Goal: Information Seeking & Learning: Compare options

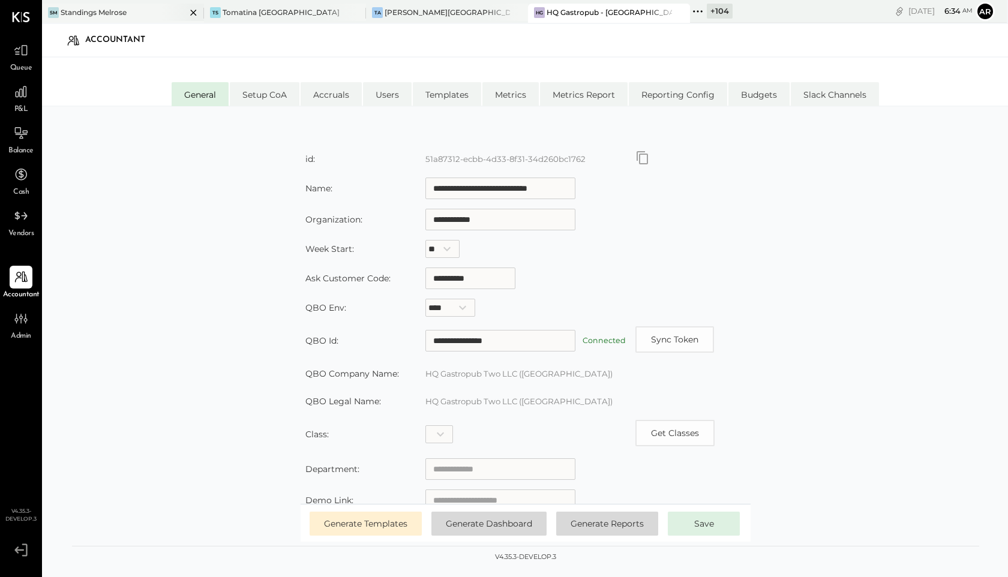
click at [154, 10] on div "SM Standings Melrose" at bounding box center [114, 12] width 144 height 11
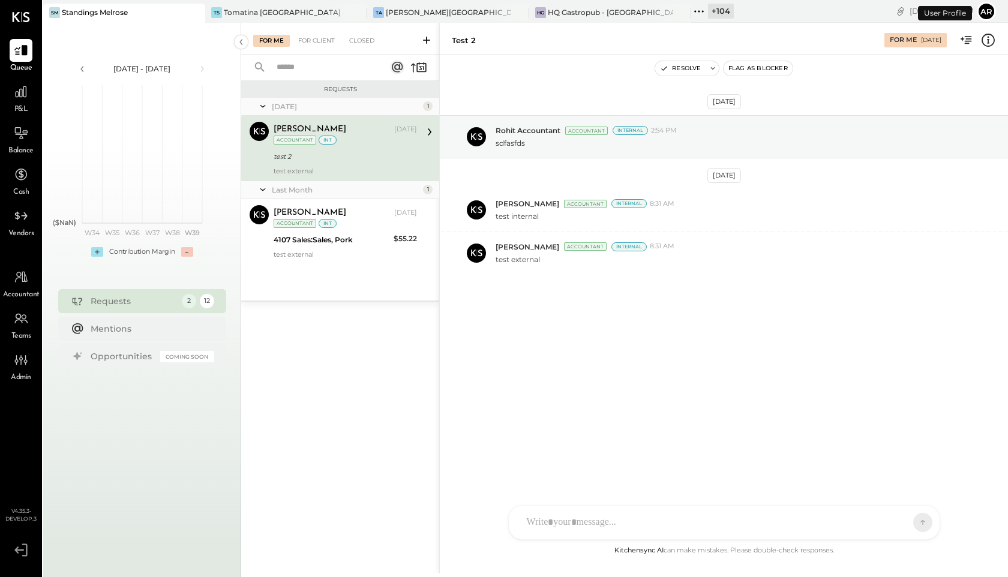
click at [15, 289] on div "Accountant" at bounding box center [21, 283] width 37 height 35
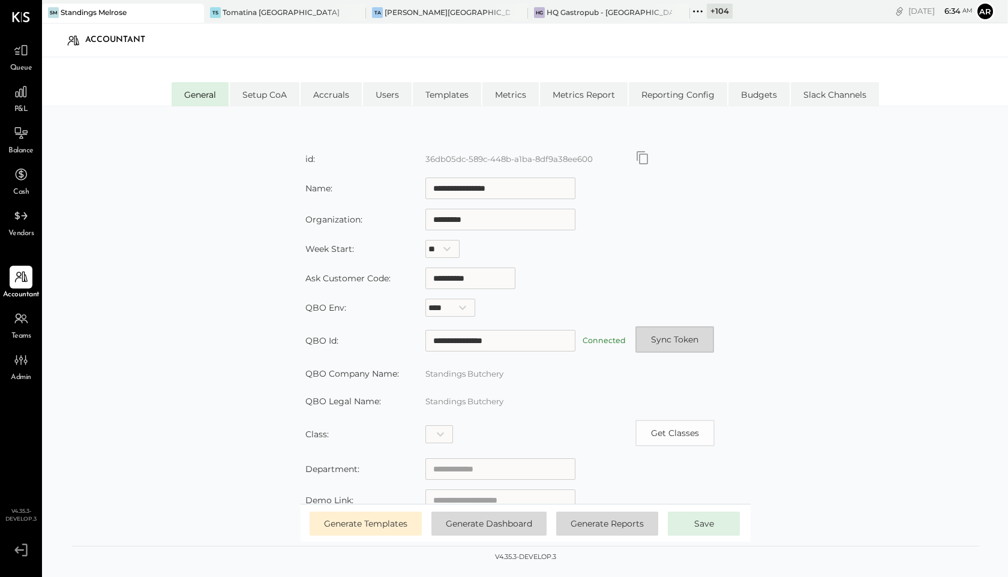
click at [659, 335] on button "Sync Token" at bounding box center [675, 340] width 79 height 26
click at [16, 94] on icon at bounding box center [21, 92] width 16 height 16
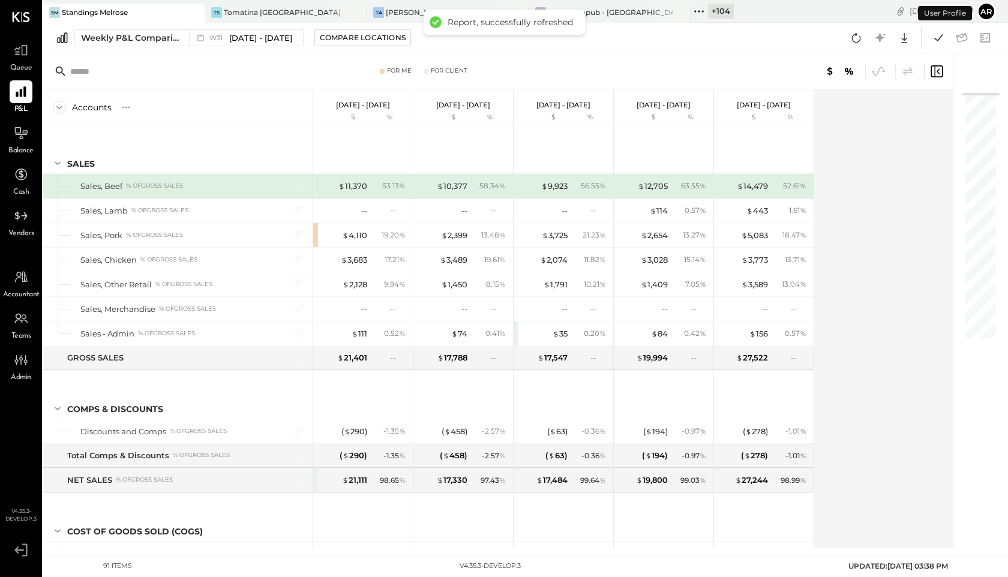
click at [231, 25] on div "Weekly P&L Comparison W31 [DATE] - [DATE] Compare Locations Google Sheets Excel" at bounding box center [525, 38] width 965 height 31
click at [231, 47] on div "Weekly P&L Comparison W31 [DATE] - [DATE] Compare Locations Google Sheets Excel" at bounding box center [525, 38] width 965 height 31
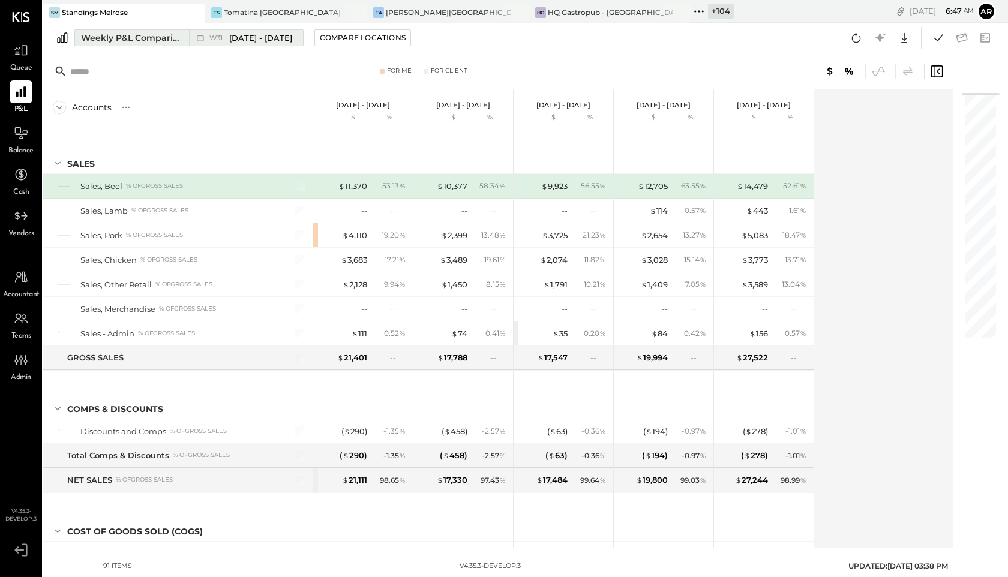
click at [233, 43] on span "[DATE] - [DATE]" at bounding box center [260, 37] width 63 height 11
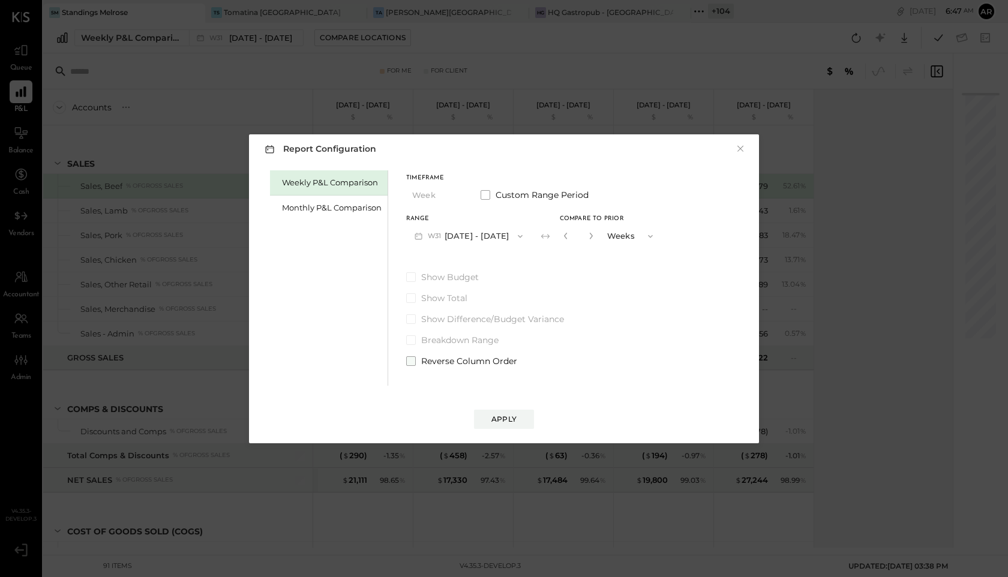
click at [412, 361] on span at bounding box center [411, 362] width 10 height 10
click at [510, 426] on button "Apply" at bounding box center [504, 419] width 60 height 19
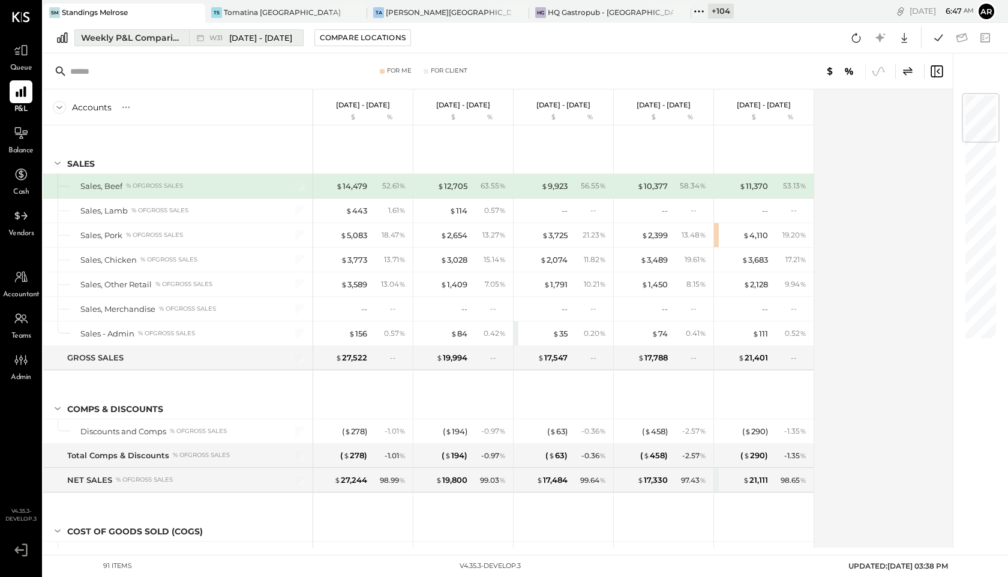
click at [241, 33] on span "[DATE] - [DATE]" at bounding box center [260, 37] width 63 height 11
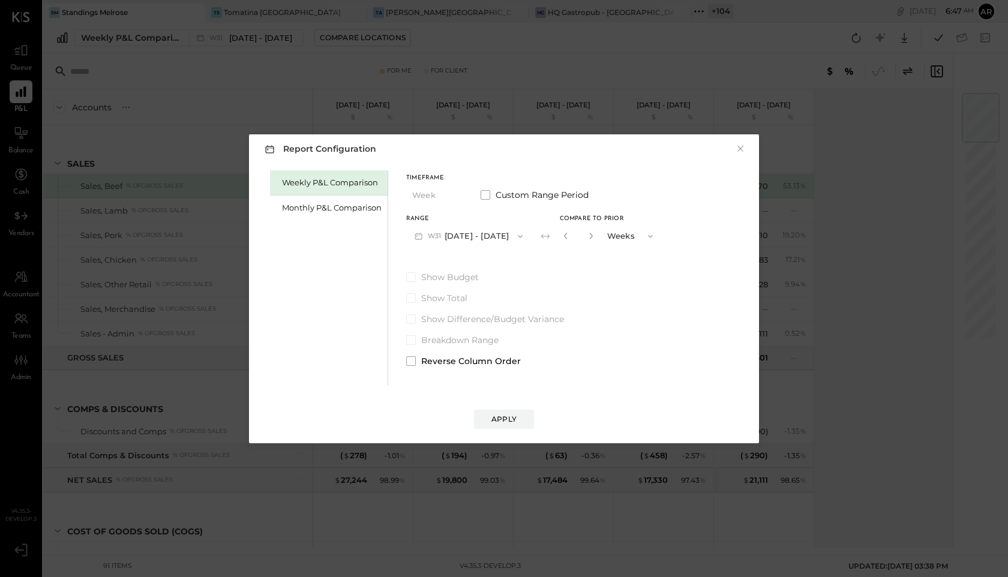
click at [385, 61] on div "Report Configuration × Weekly P&L Comparison Monthly P&L Comparison Timeframe W…" at bounding box center [504, 288] width 1008 height 577
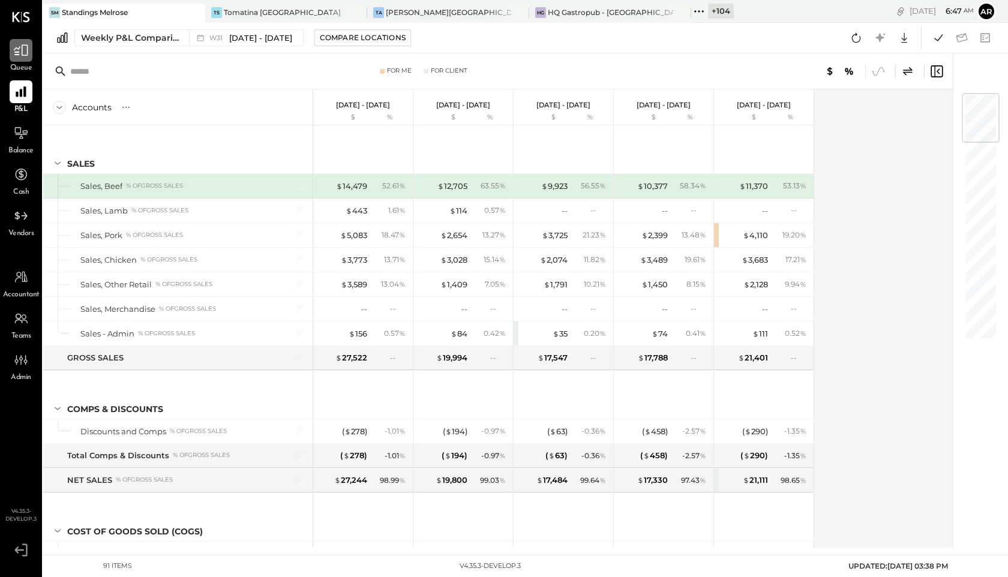
click at [12, 61] on div at bounding box center [21, 50] width 23 height 23
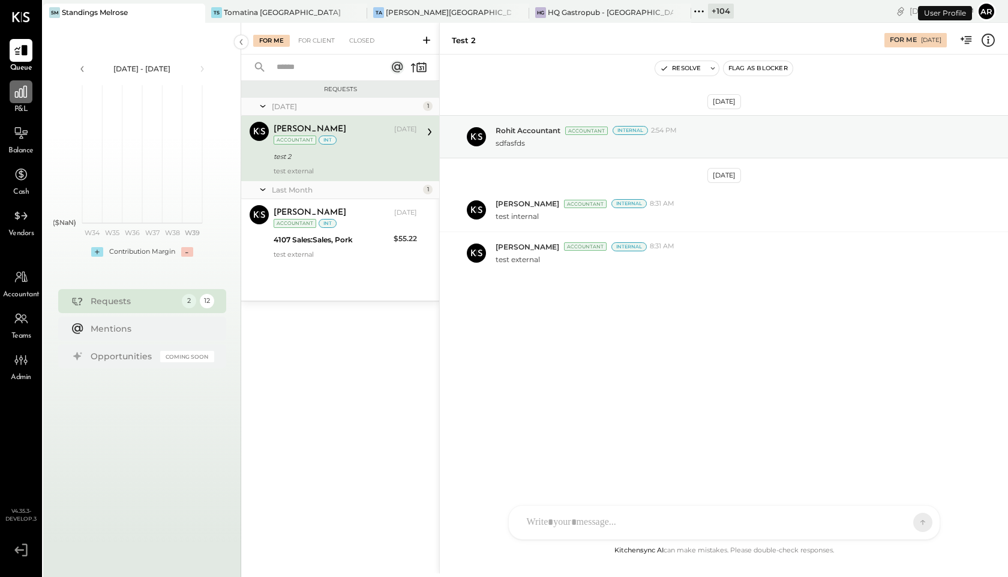
click at [23, 88] on icon at bounding box center [21, 92] width 12 height 12
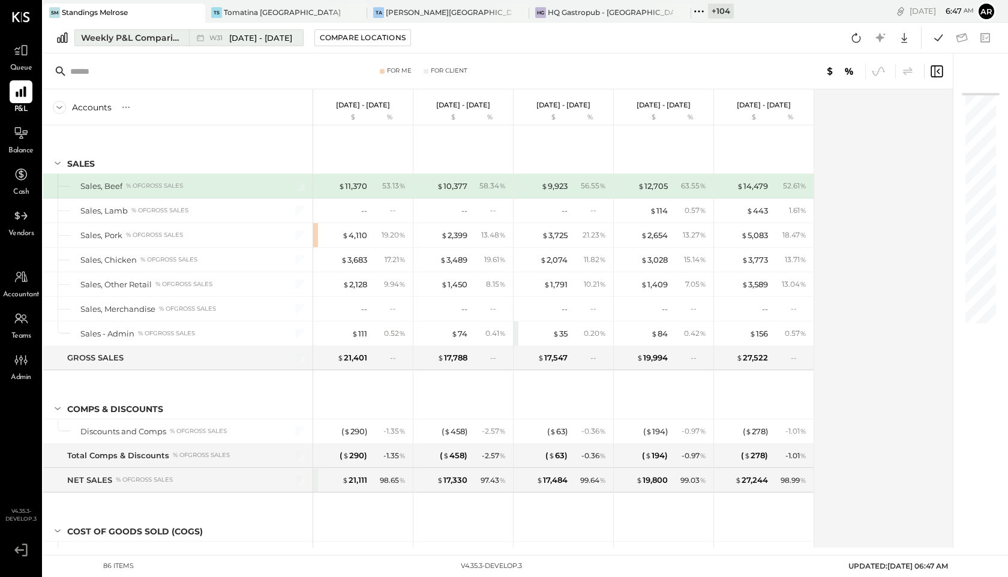
click at [245, 40] on span "[DATE] - [DATE]" at bounding box center [260, 37] width 63 height 11
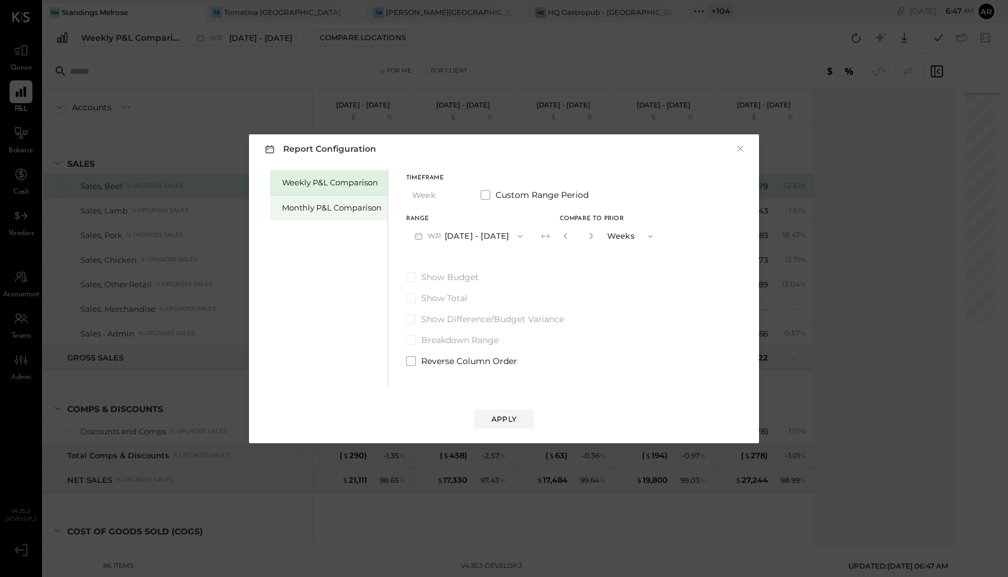
click at [343, 199] on div "Monthly P&L Comparison" at bounding box center [329, 208] width 118 height 25
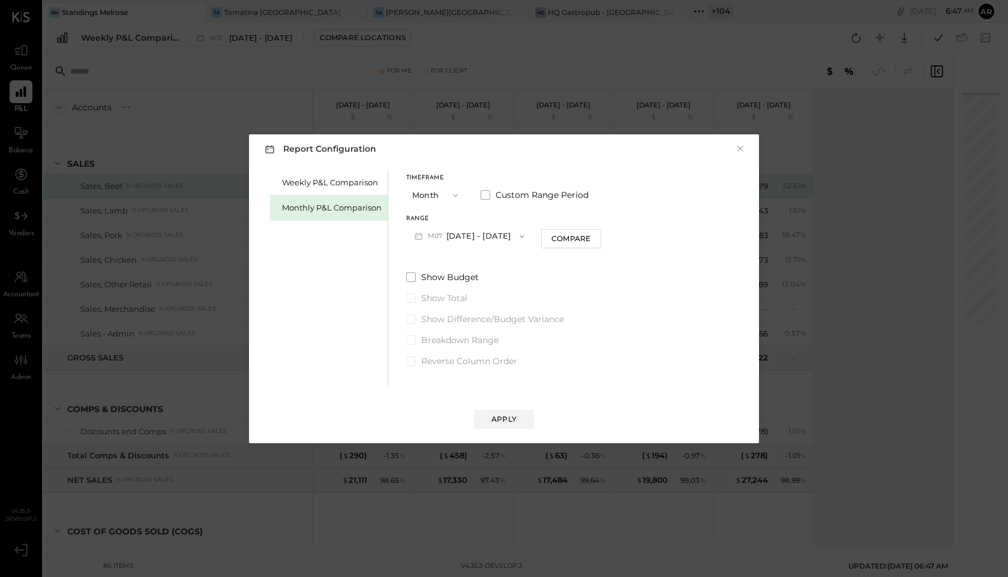
click at [448, 238] on button "M07 [DATE] - [DATE]" at bounding box center [469, 236] width 127 height 22
click at [337, 258] on div "Weekly P&L Comparison Monthly P&L Comparison" at bounding box center [329, 277] width 118 height 215
click at [739, 146] on button "×" at bounding box center [740, 149] width 11 height 12
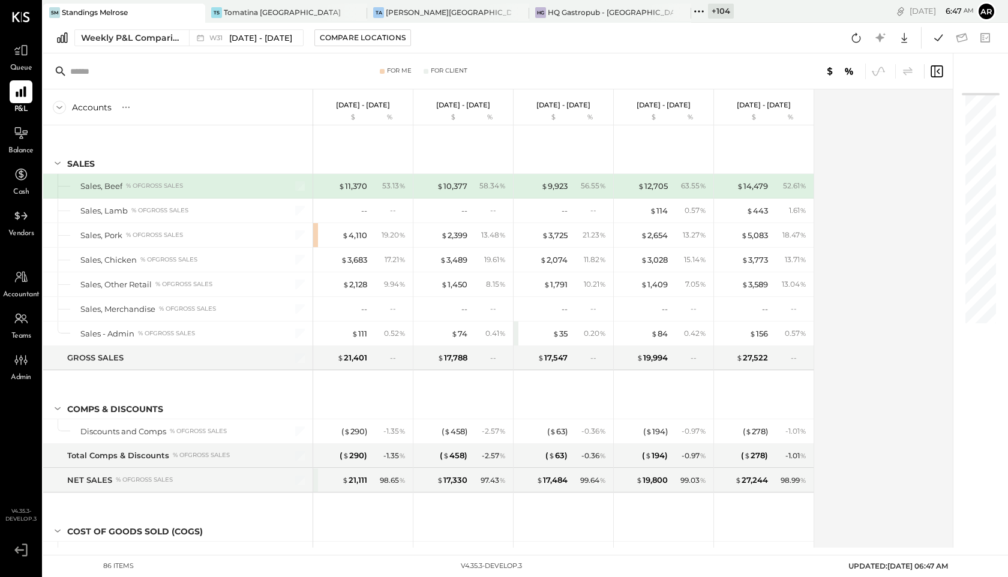
click at [691, 14] on icon at bounding box center [699, 12] width 16 height 16
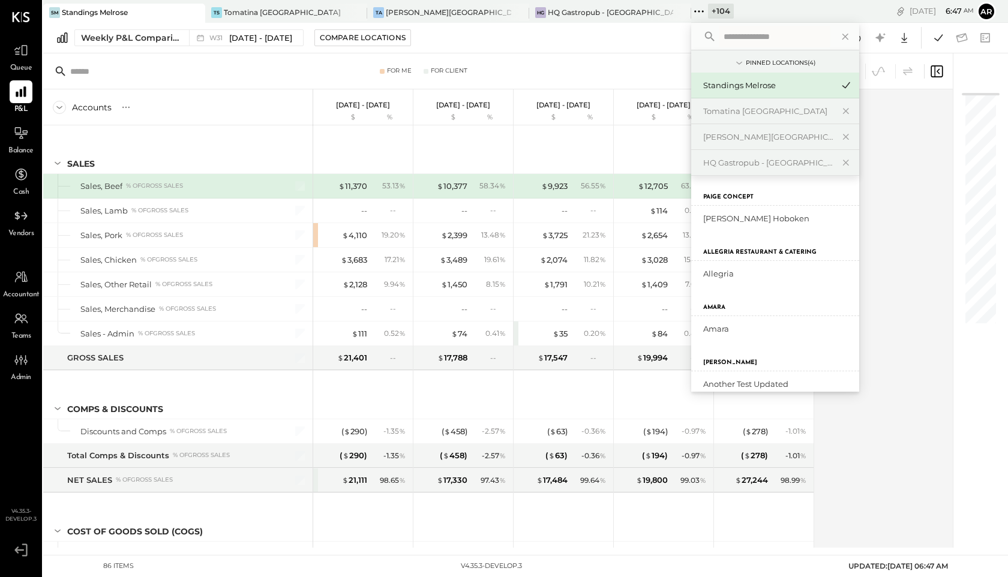
click at [719, 35] on input "text" at bounding box center [775, 37] width 112 height 22
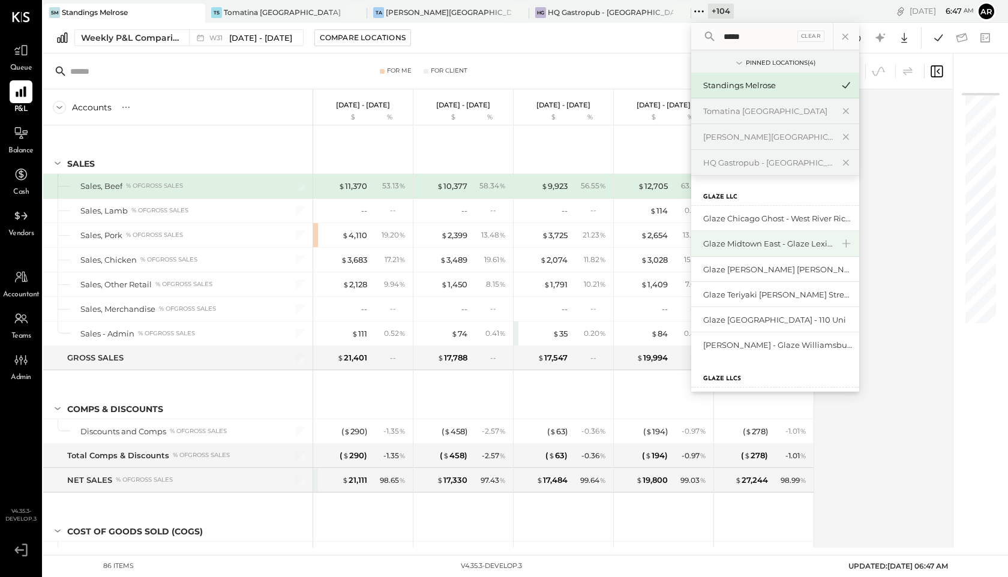
type input "*****"
click at [748, 240] on div "Glaze Midtown East - Glaze Lexington One LLC" at bounding box center [768, 243] width 130 height 11
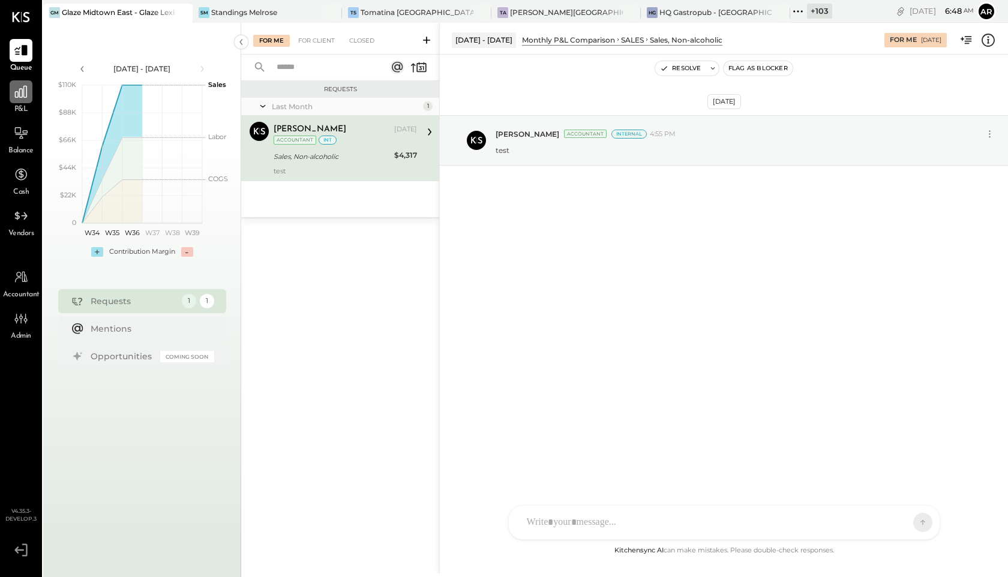
click at [24, 91] on icon at bounding box center [21, 92] width 16 height 16
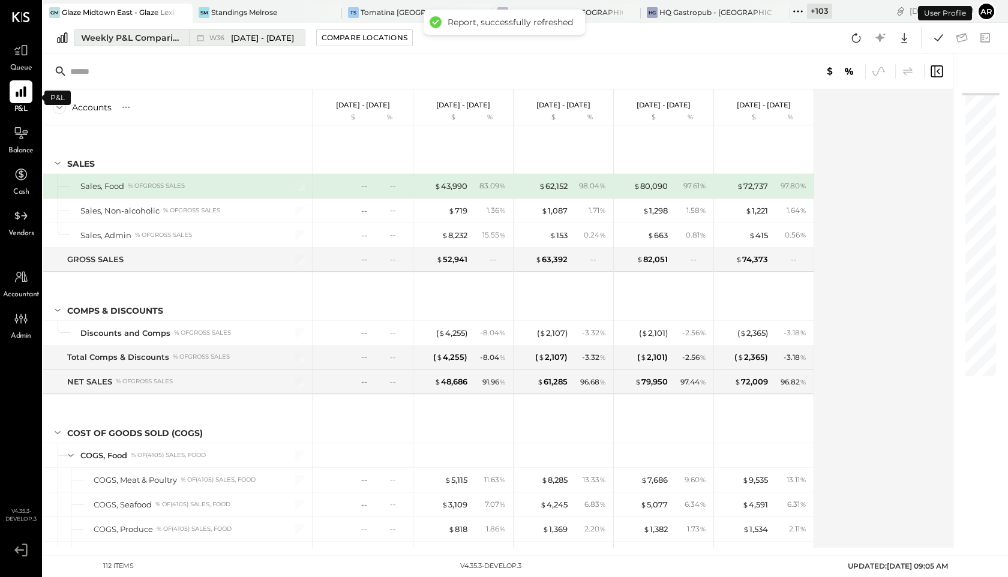
click at [238, 39] on span "[DATE] - [DATE]" at bounding box center [262, 37] width 63 height 11
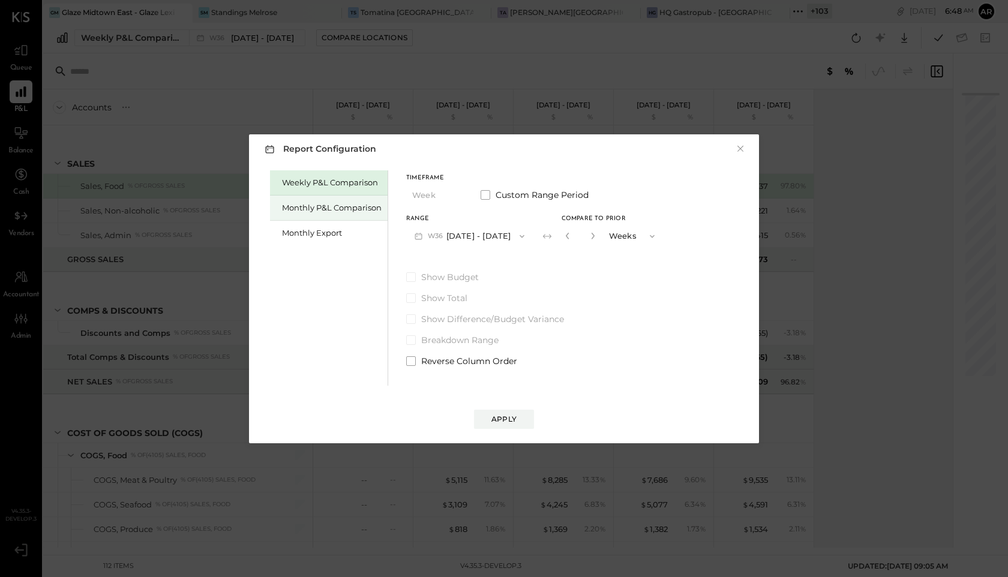
click at [334, 208] on div "Monthly P&L Comparison" at bounding box center [332, 207] width 100 height 11
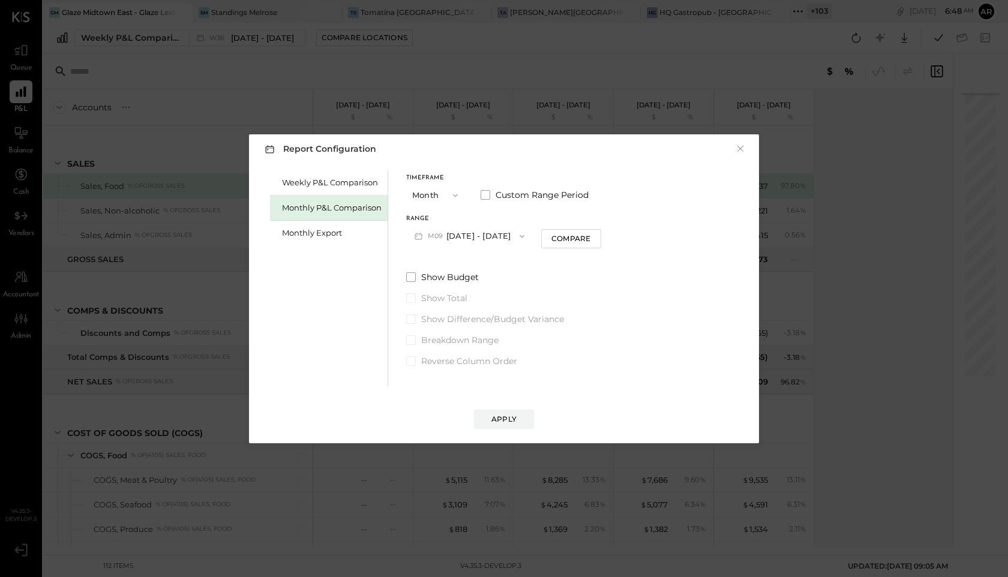
click at [471, 239] on button "M09 [DATE] - [DATE]" at bounding box center [469, 236] width 127 height 22
click at [465, 269] on div "M08 [DATE] - [DATE]" at bounding box center [475, 263] width 137 height 25
click at [565, 244] on button "Compare" at bounding box center [571, 238] width 60 height 19
click at [592, 241] on div "*" at bounding box center [580, 236] width 37 height 22
click at [589, 237] on icon "button" at bounding box center [592, 235] width 7 height 7
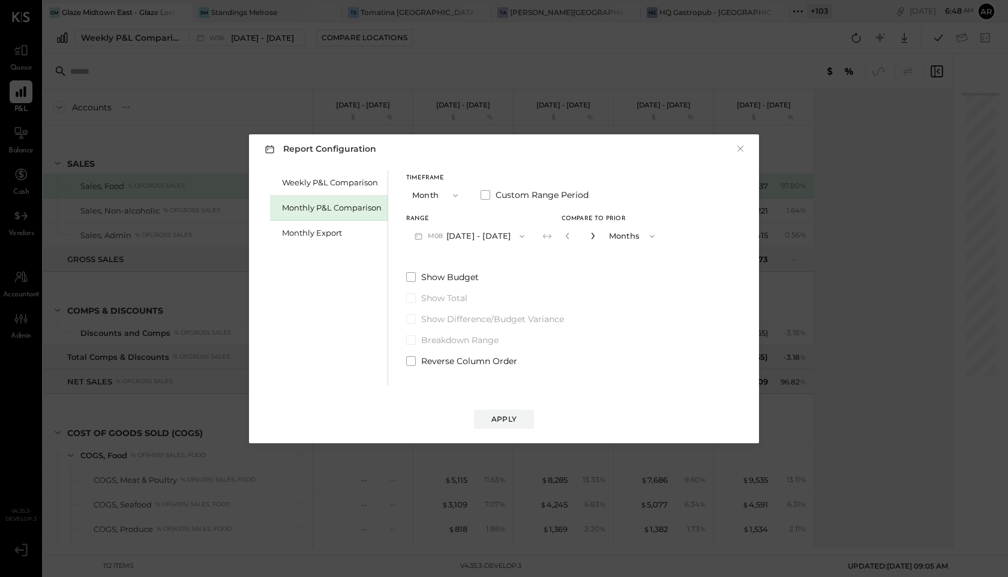
click at [589, 237] on icon "button" at bounding box center [592, 235] width 7 height 7
type input "*"
click at [512, 416] on div "Apply" at bounding box center [504, 419] width 25 height 10
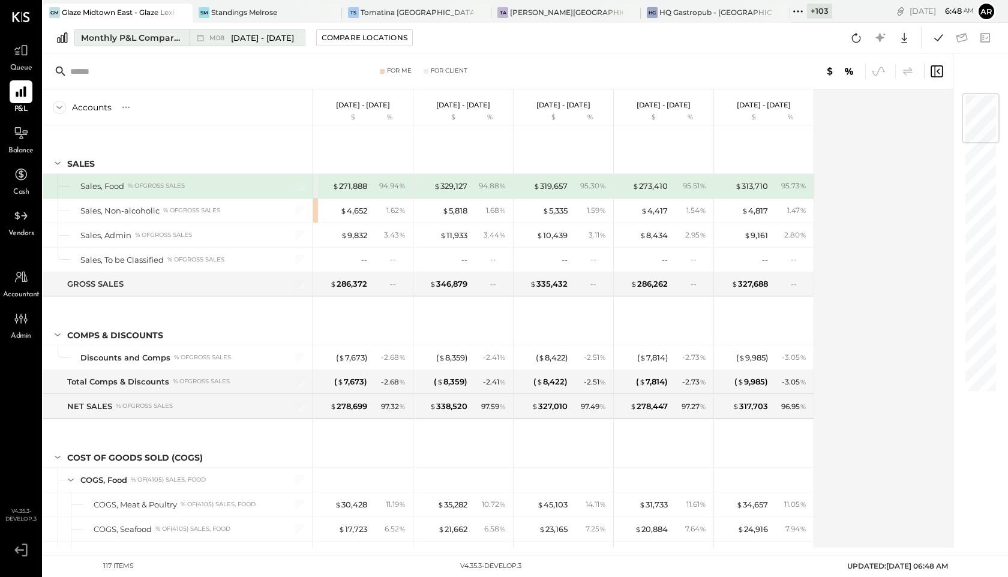
click at [259, 41] on span "[DATE] - [DATE]" at bounding box center [262, 37] width 63 height 11
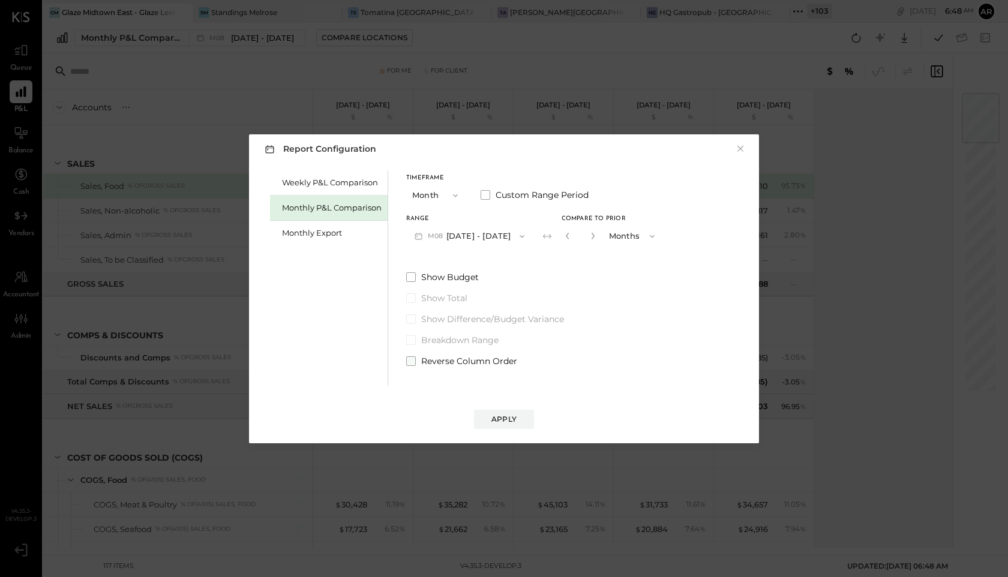
click at [413, 361] on span at bounding box center [411, 362] width 10 height 10
click at [510, 426] on button "Apply" at bounding box center [504, 419] width 60 height 19
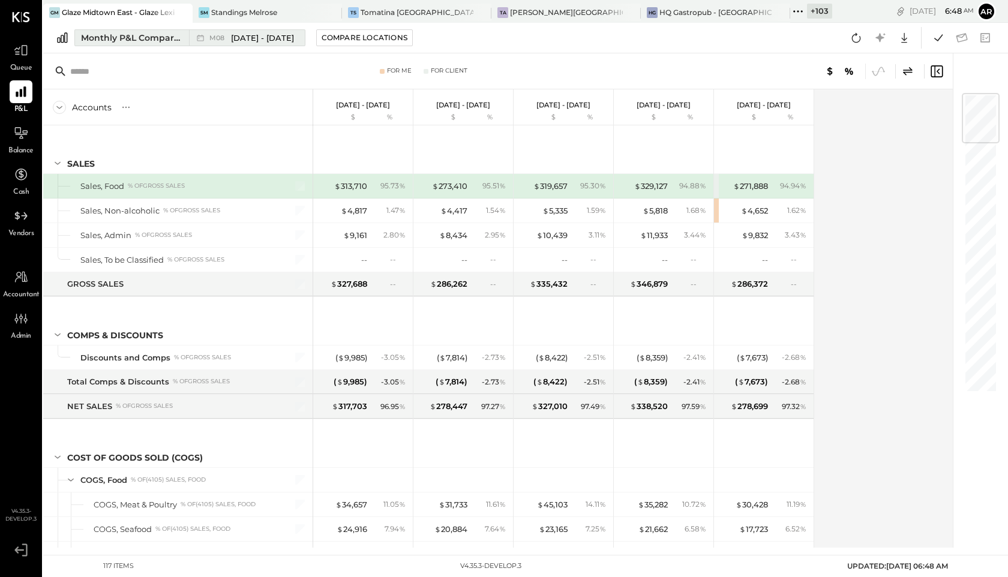
click at [223, 37] on span "M08" at bounding box center [218, 38] width 19 height 7
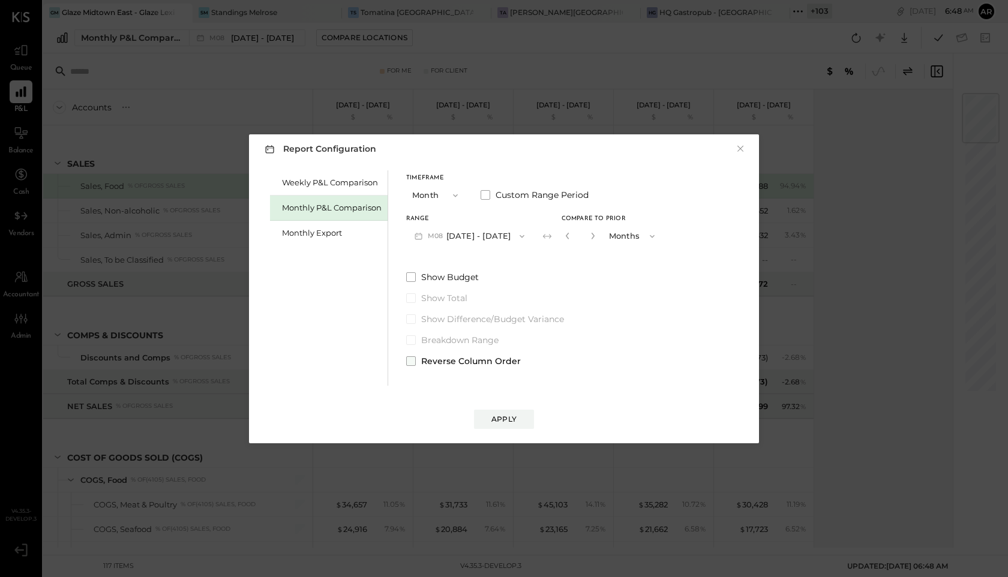
click at [414, 366] on label "Reverse Column Order" at bounding box center [534, 361] width 257 height 12
click at [497, 418] on div "Apply" at bounding box center [504, 419] width 25 height 10
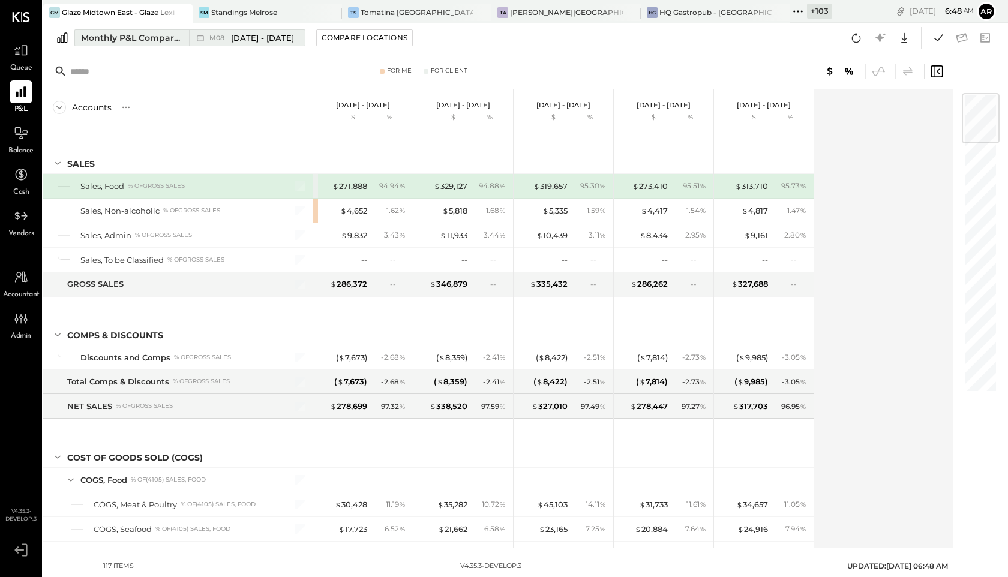
click at [245, 41] on span "[DATE] - [DATE]" at bounding box center [262, 37] width 63 height 11
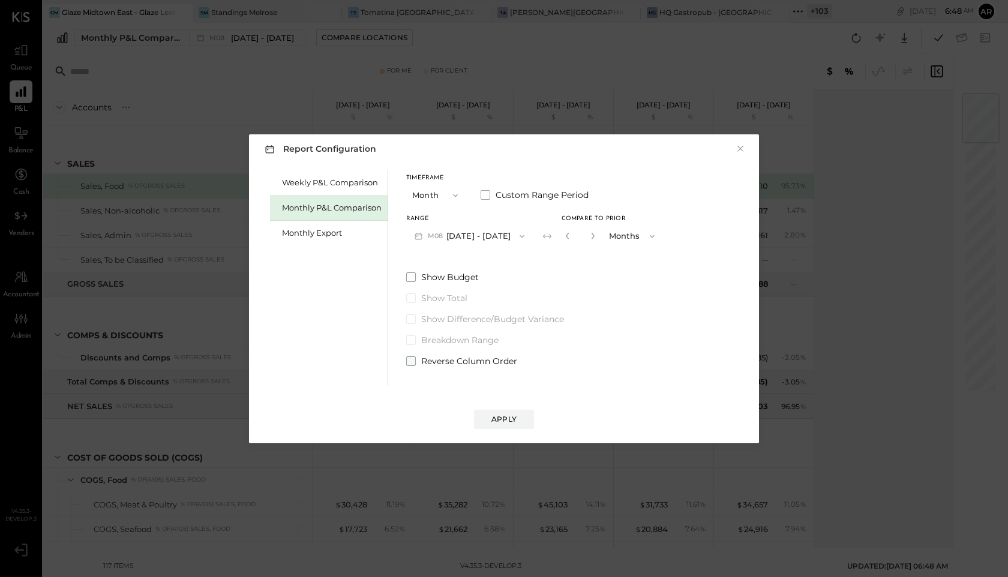
click at [412, 362] on span at bounding box center [411, 362] width 10 height 10
click at [493, 420] on div "Apply" at bounding box center [504, 419] width 25 height 10
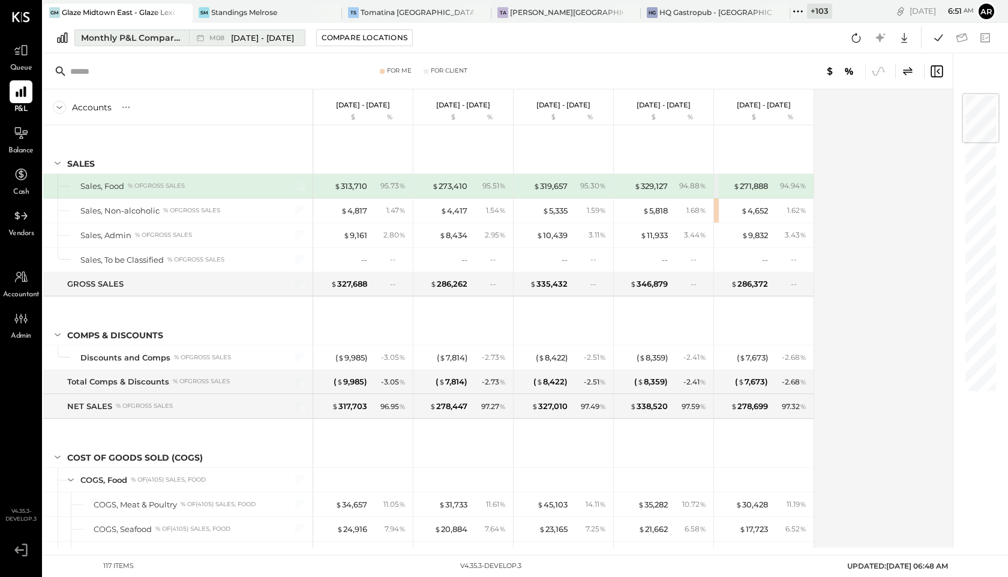
click at [211, 41] on span "M08" at bounding box center [218, 38] width 19 height 7
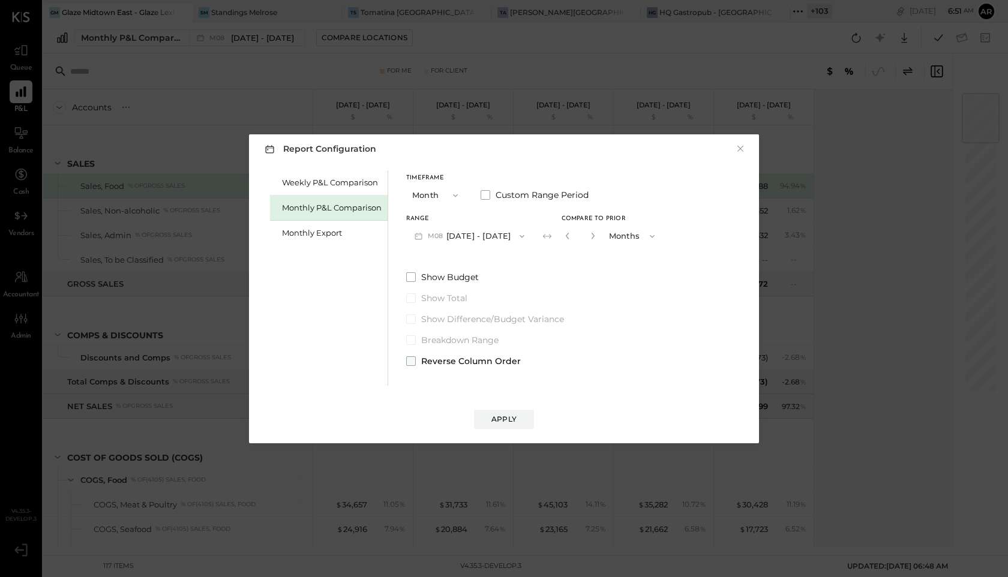
click at [417, 364] on label "Reverse Column Order" at bounding box center [534, 361] width 257 height 12
click at [498, 417] on div "Apply" at bounding box center [504, 419] width 25 height 10
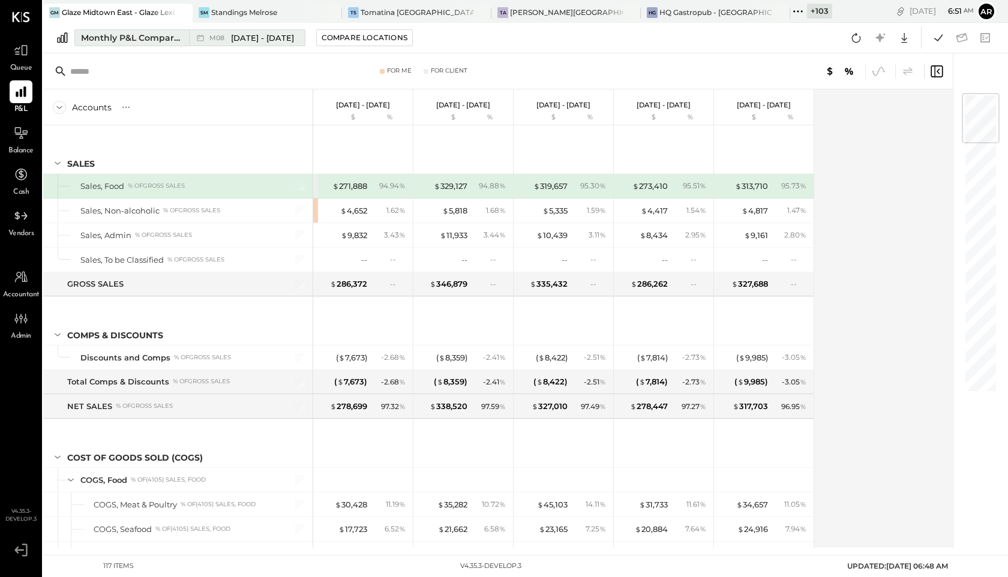
click at [242, 39] on span "[DATE] - [DATE]" at bounding box center [262, 37] width 63 height 11
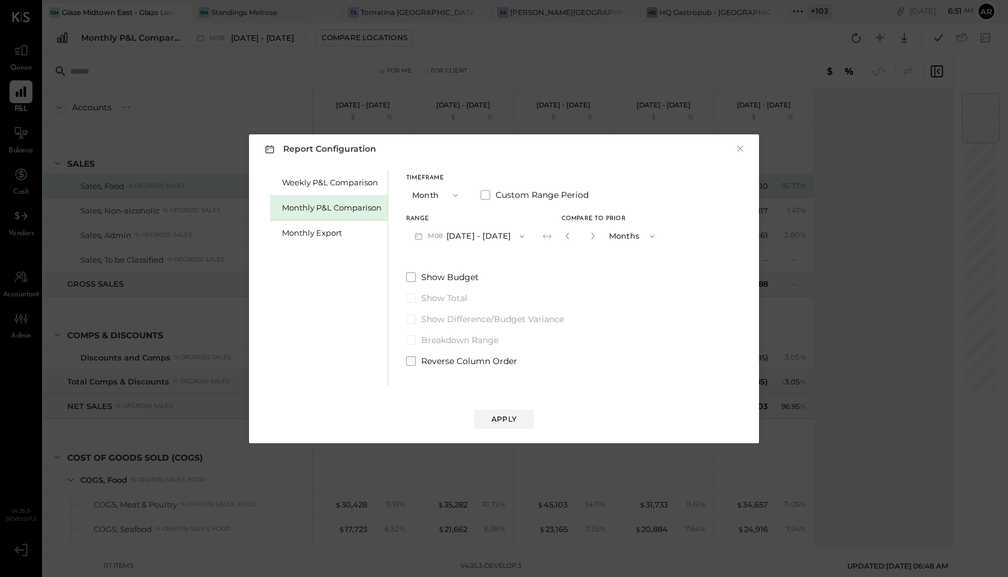
click at [414, 361] on span at bounding box center [411, 362] width 10 height 10
click at [491, 422] on button "Apply" at bounding box center [504, 419] width 60 height 19
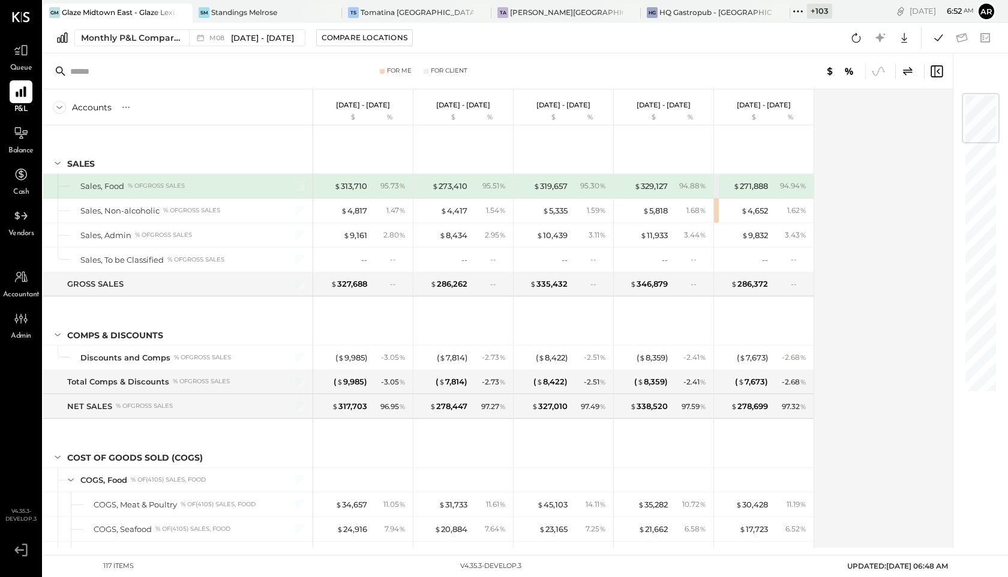
click at [909, 73] on icon at bounding box center [908, 71] width 14 height 14
click at [251, 10] on div "Standings Melrose" at bounding box center [244, 12] width 66 height 10
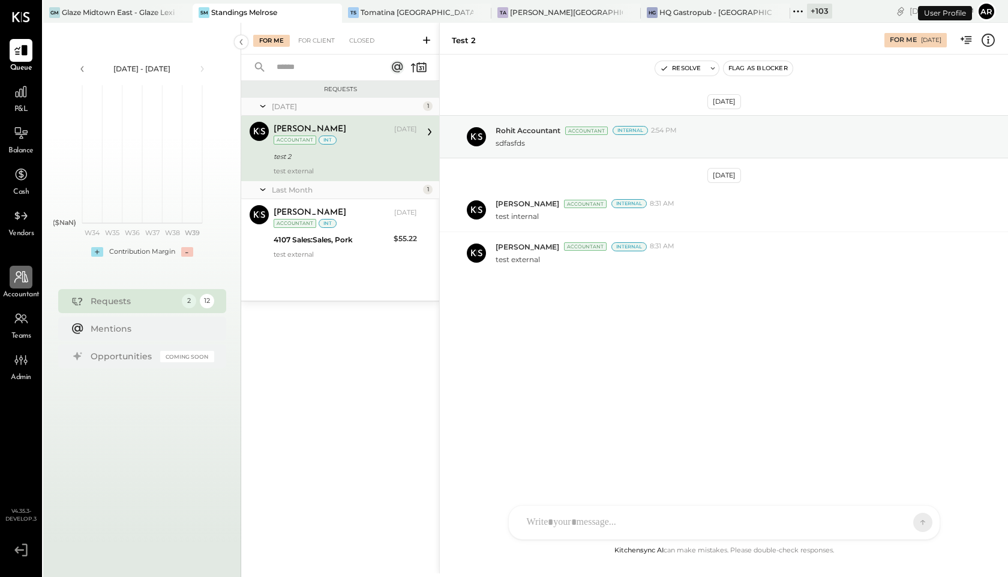
click at [22, 287] on div at bounding box center [21, 277] width 23 height 23
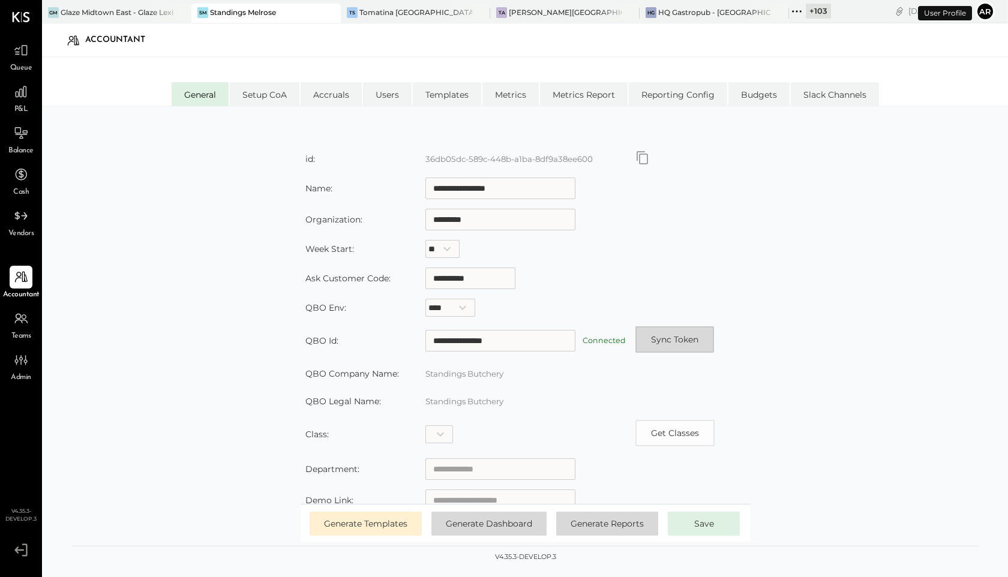
click at [663, 331] on button "Sync Token" at bounding box center [675, 340] width 79 height 26
